Goal: Find contact information: Obtain details needed to contact an individual or organization

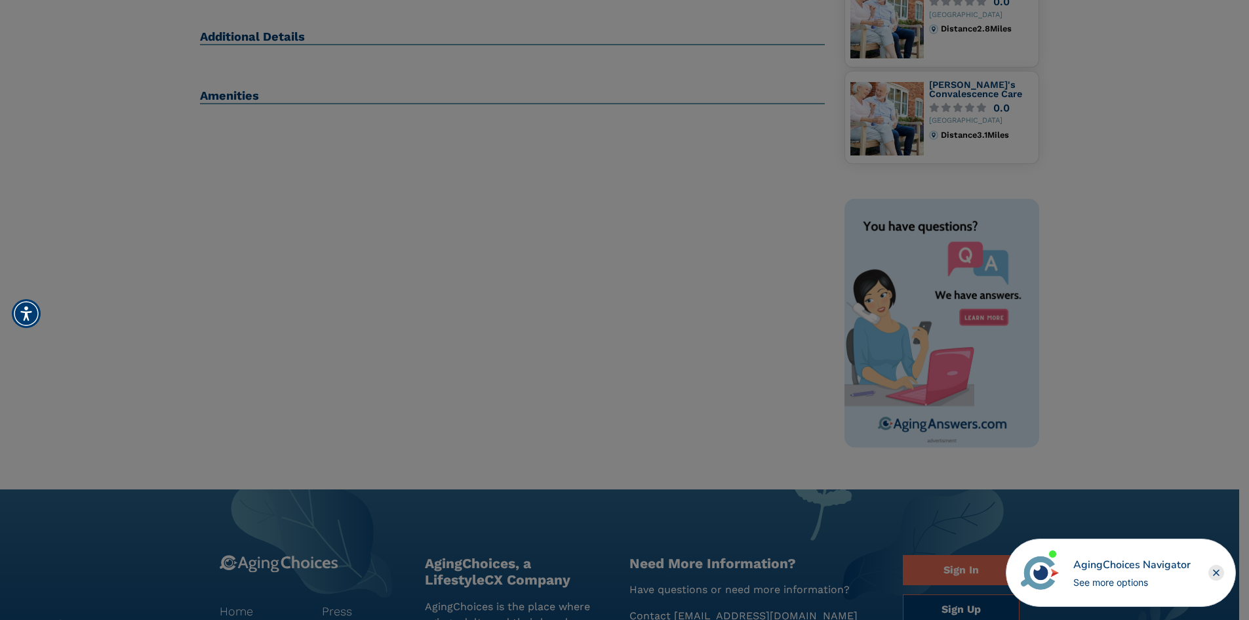
scroll to position [262, 0]
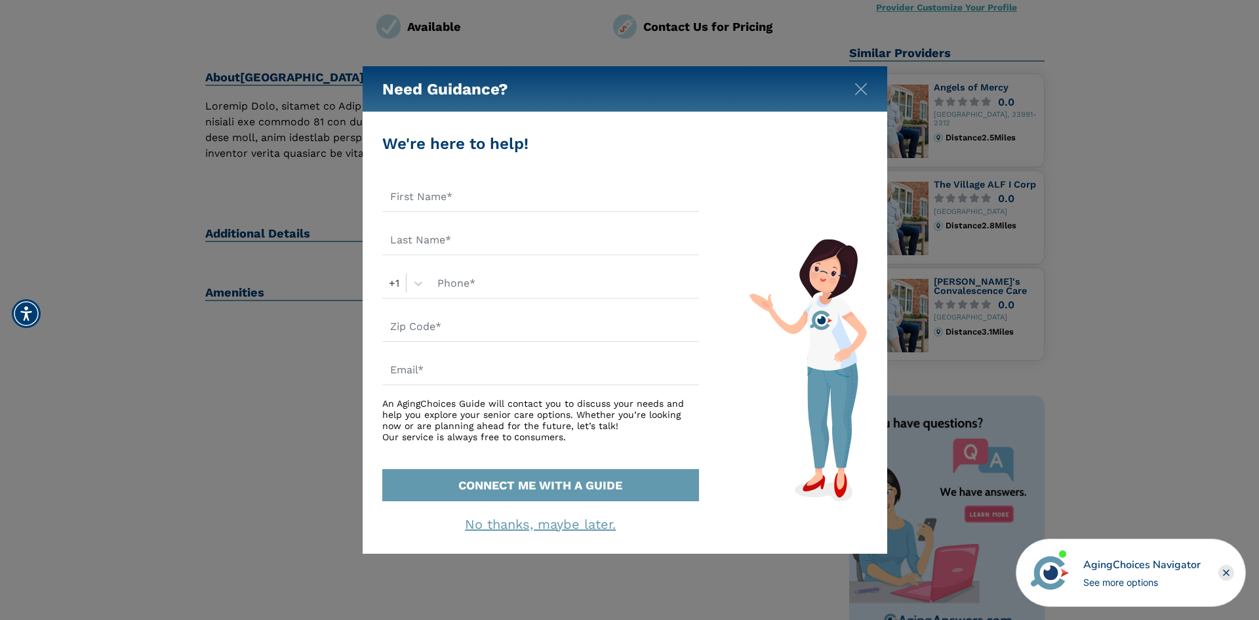
click at [853, 82] on div "Need Guidance?" at bounding box center [625, 89] width 525 height 46
click at [861, 94] on img "Close" at bounding box center [861, 89] width 13 height 13
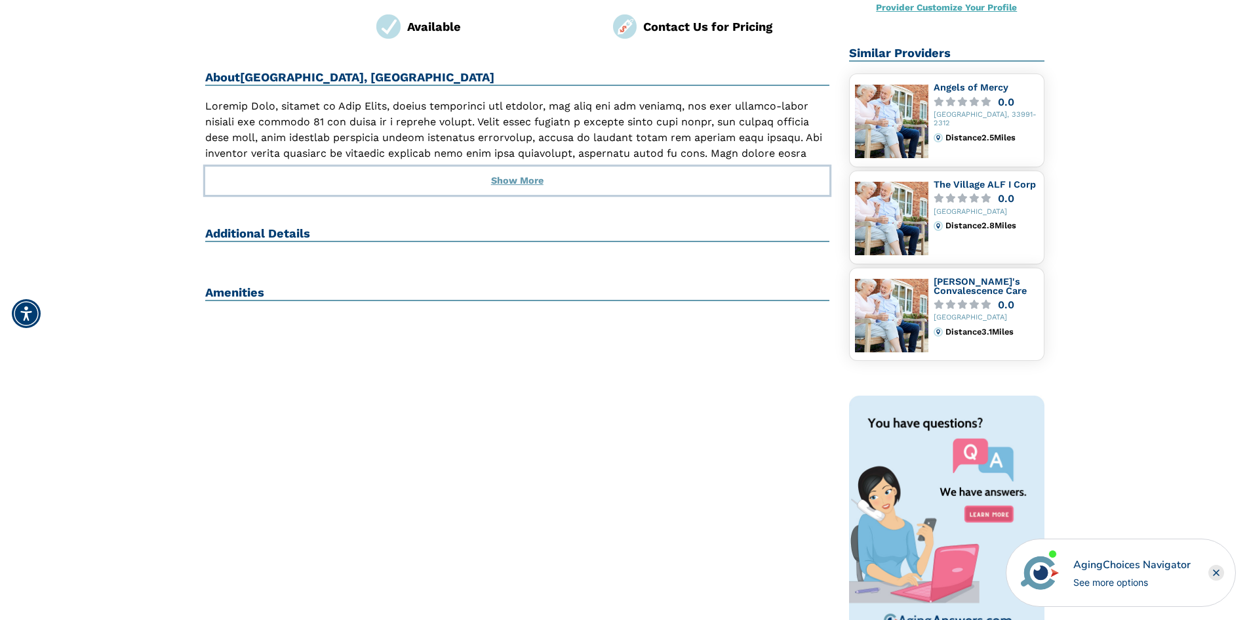
click at [518, 167] on button "Show More" at bounding box center [517, 181] width 625 height 29
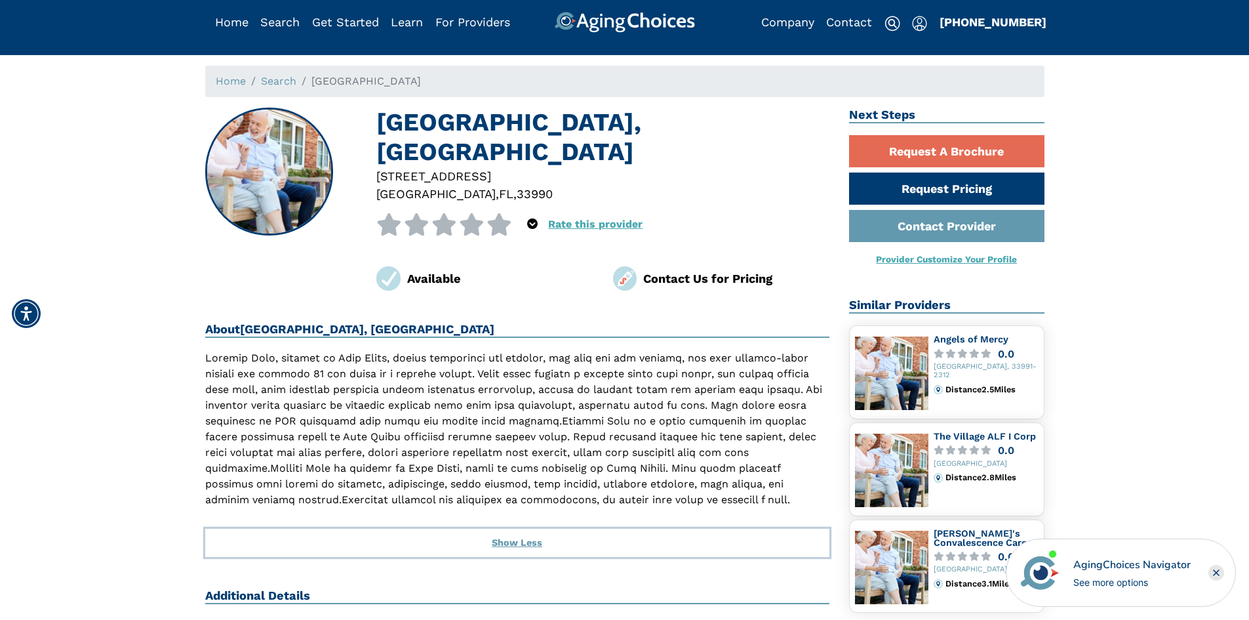
scroll to position [0, 0]
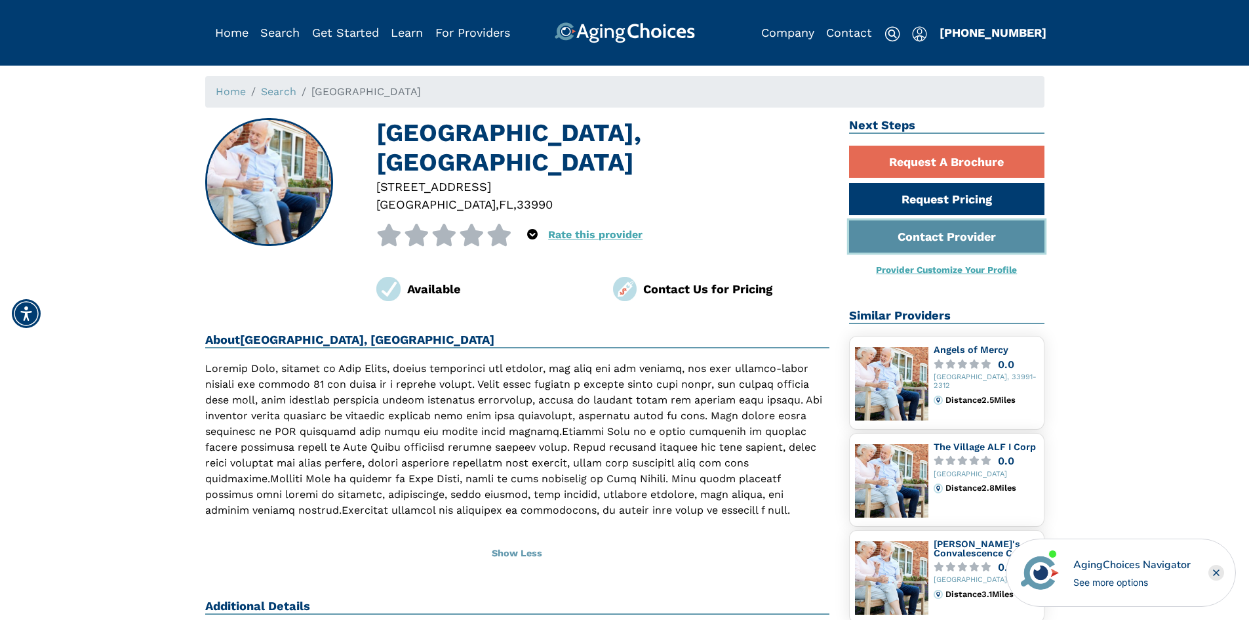
click at [903, 239] on link "Contact Provider" at bounding box center [946, 236] width 195 height 32
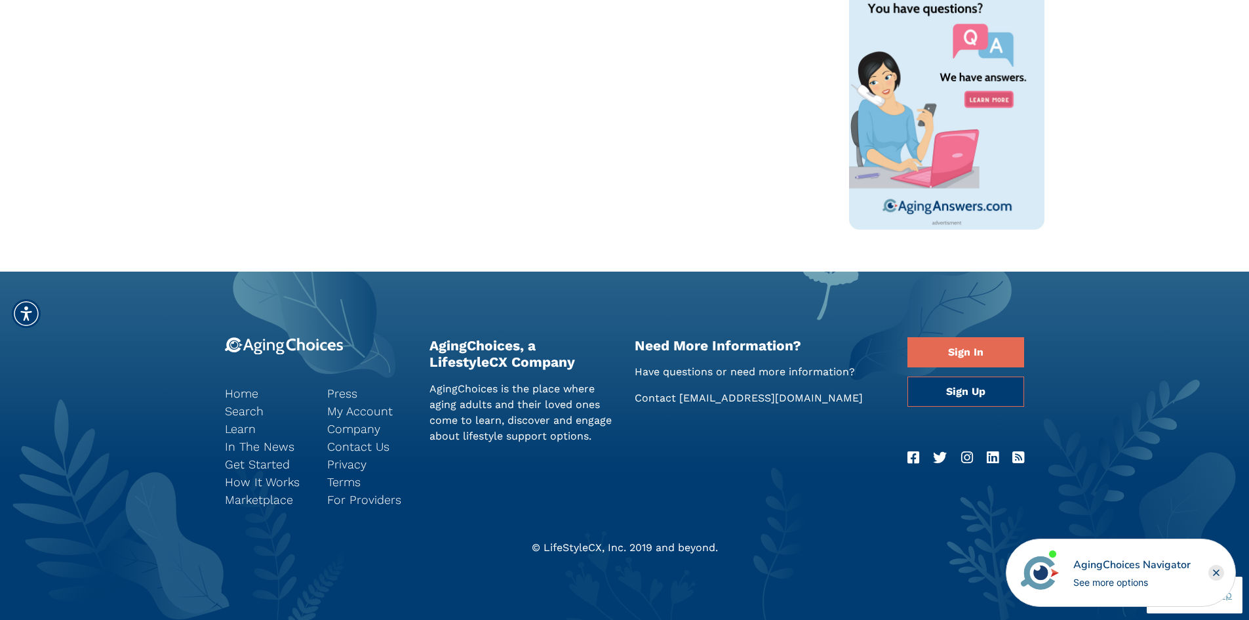
scroll to position [678, 0]
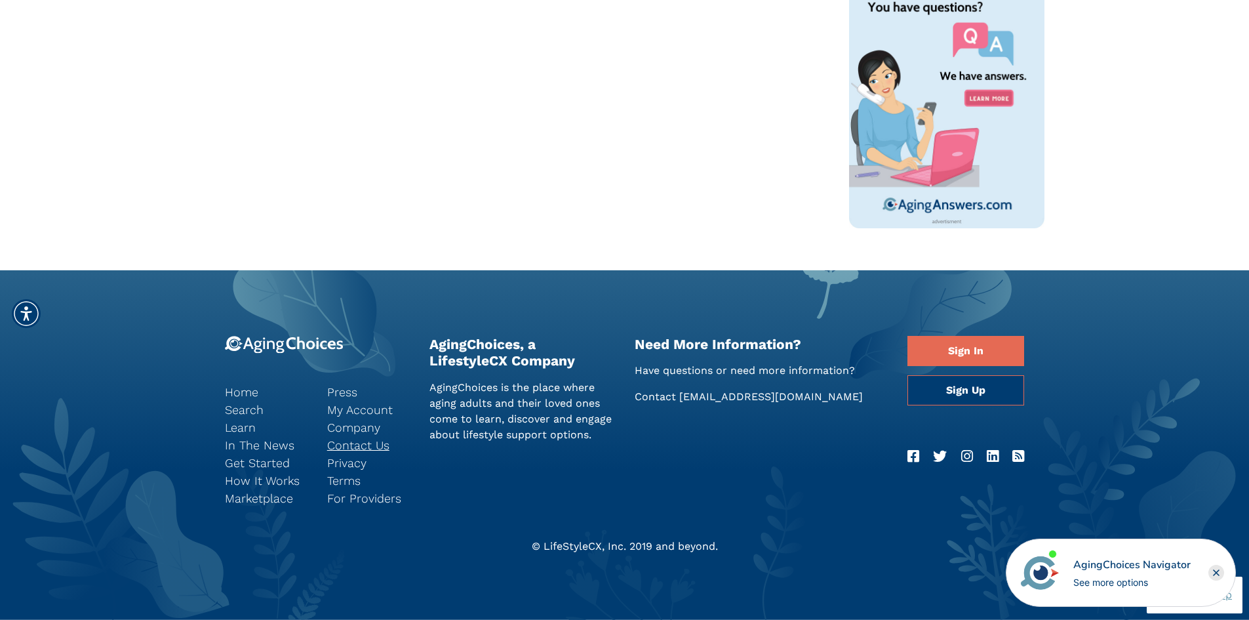
click at [334, 451] on link "Contact Us" at bounding box center [368, 445] width 83 height 18
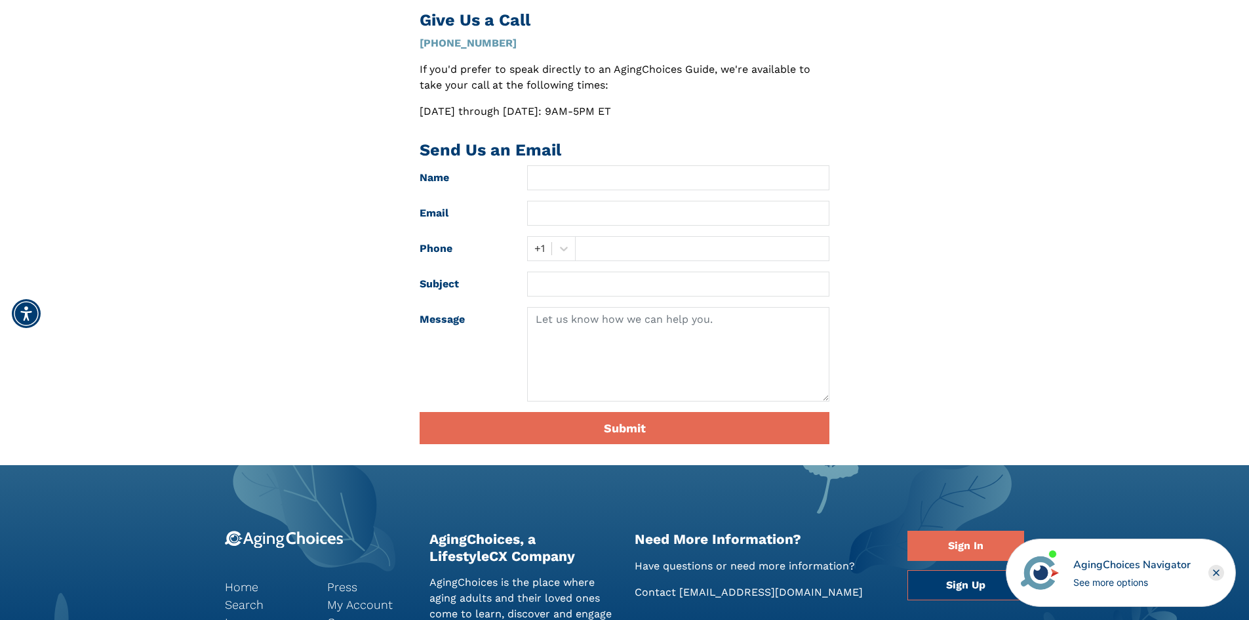
scroll to position [350, 0]
